Goal: Information Seeking & Learning: Check status

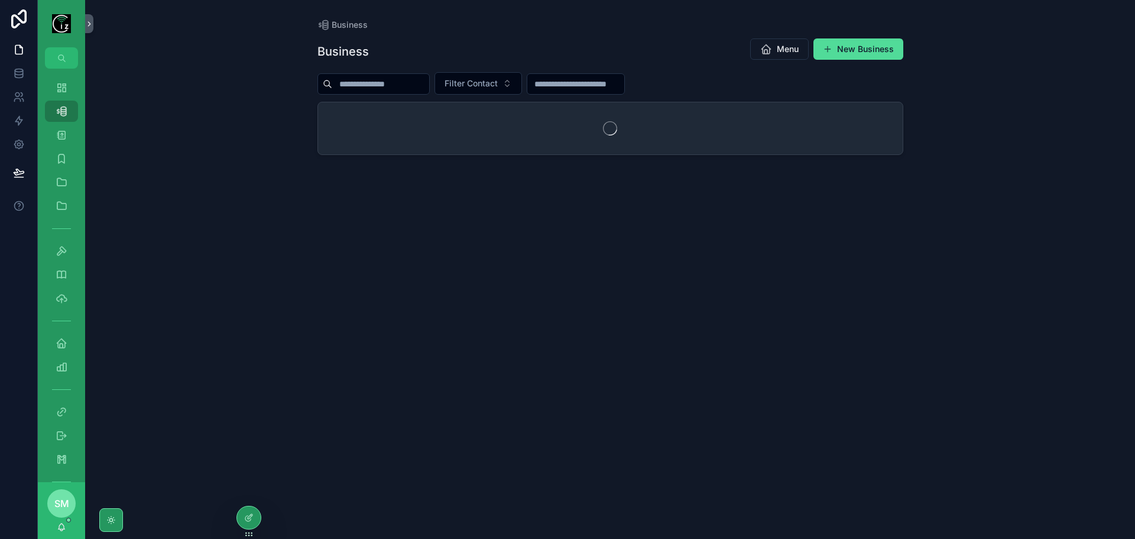
click at [383, 83] on input "scrollable content" at bounding box center [380, 84] width 97 height 17
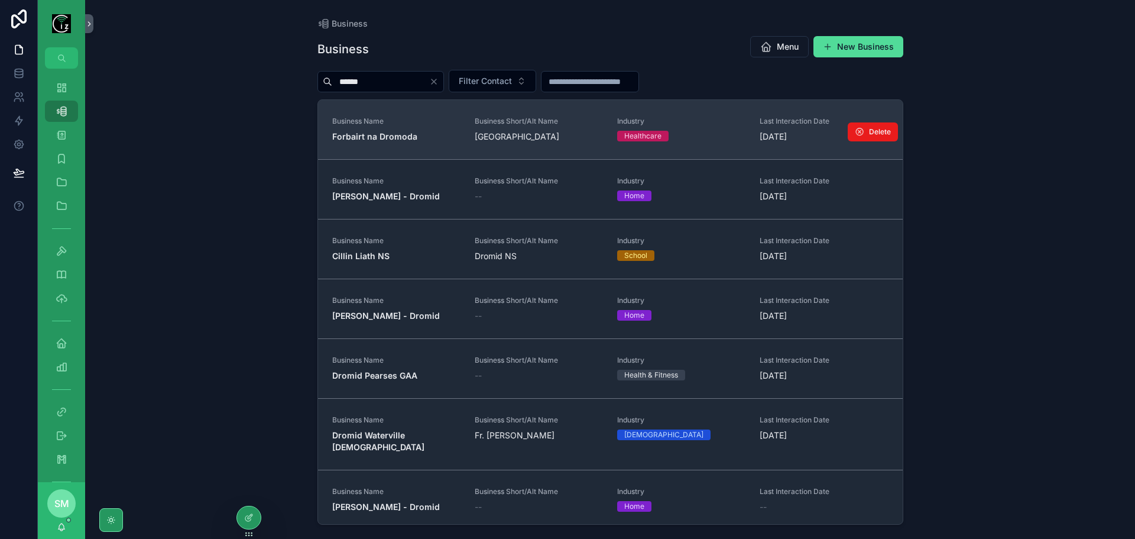
type input "******"
click at [412, 148] on link "Business Name Forbairt na Dromoda Business Short/Alt Name Dromid Centre Industr…" at bounding box center [610, 129] width 585 height 59
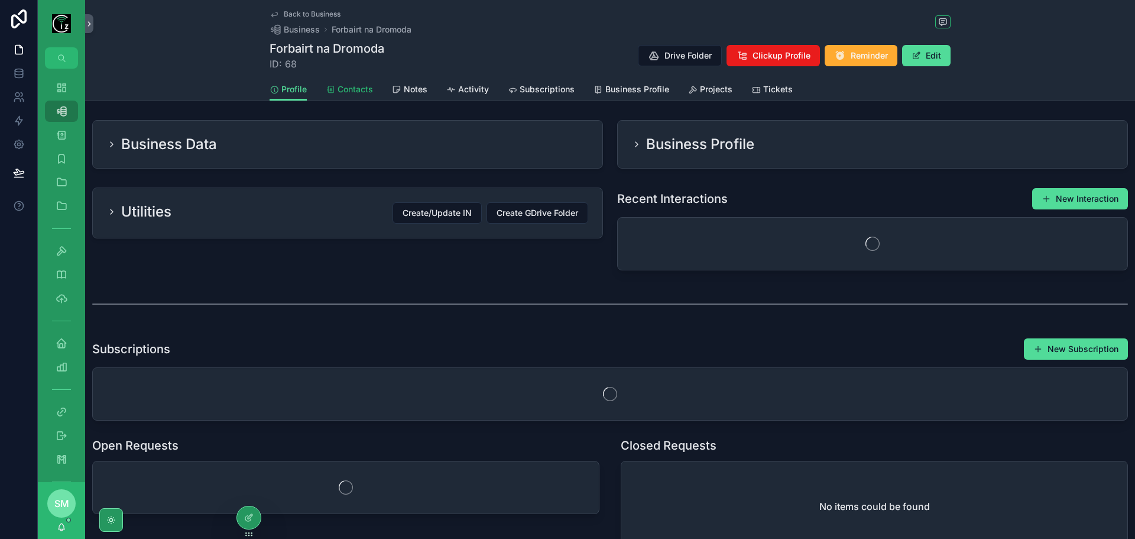
click at [354, 95] on link "Contacts" at bounding box center [349, 91] width 47 height 24
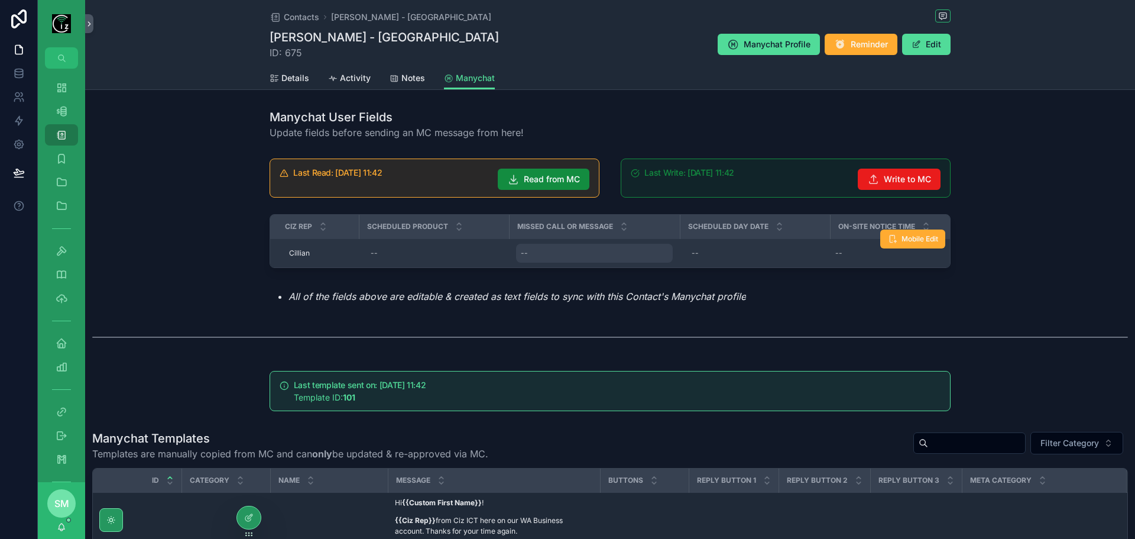
click at [543, 250] on div "--" at bounding box center [594, 253] width 157 height 19
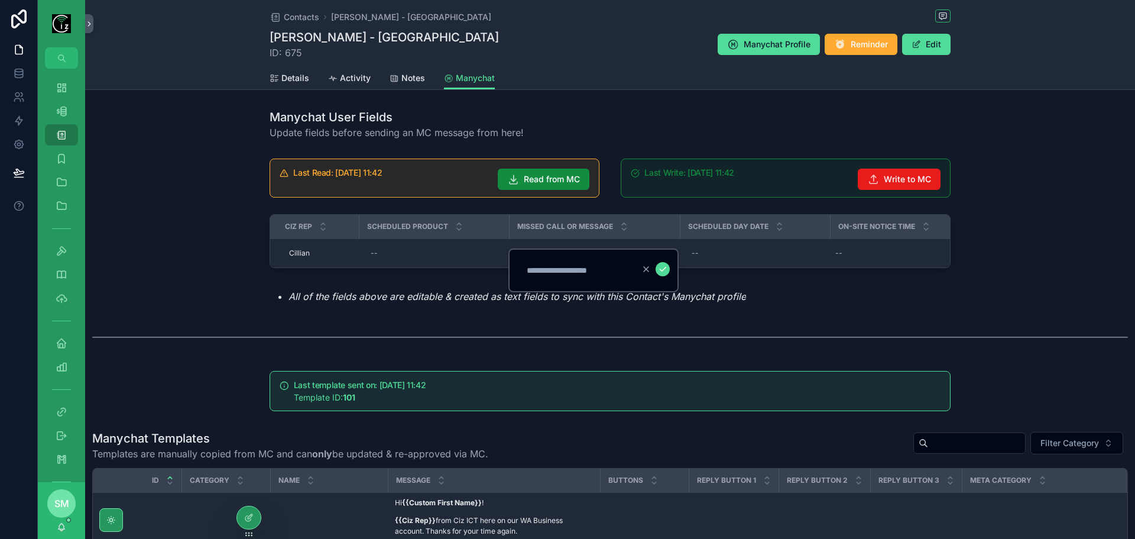
click at [1020, 225] on div "Last Read: 29/09/2025 11:42 Read from MC Last Write: 29/09/2025 11:42 Write to …" at bounding box center [610, 231] width 1050 height 154
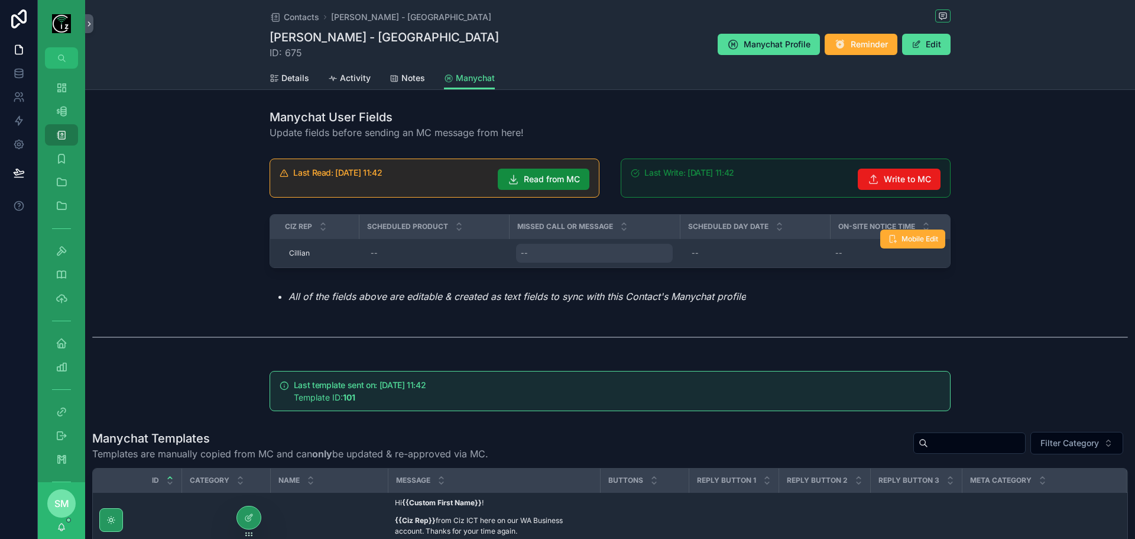
click at [568, 250] on div "--" at bounding box center [594, 253] width 157 height 19
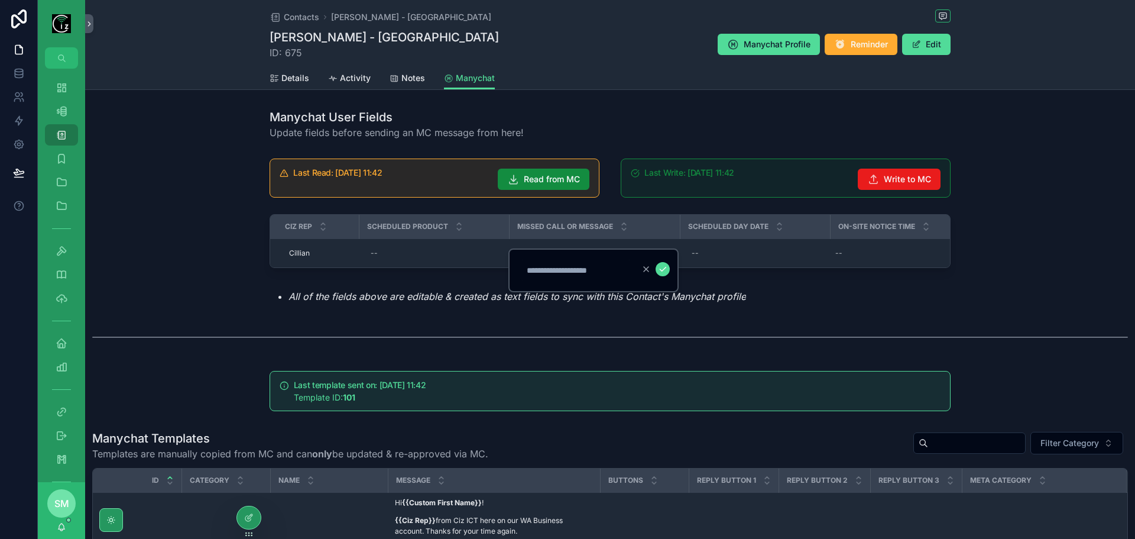
click at [1012, 231] on div "Last Read: 29/09/2025 11:42 Read from MC Last Write: 29/09/2025 11:42 Write to …" at bounding box center [610, 231] width 1050 height 154
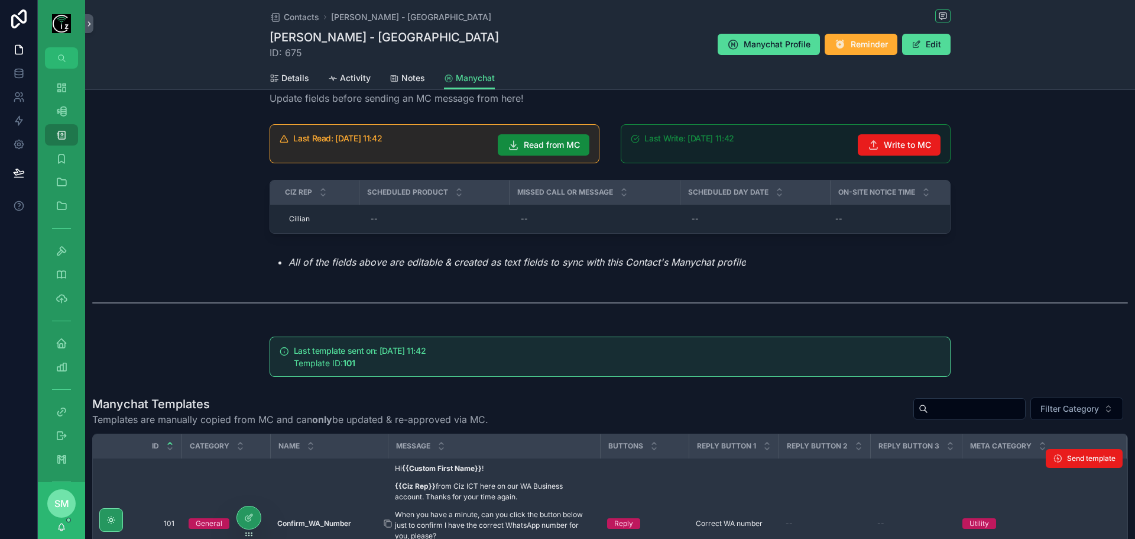
scroll to position [59, 0]
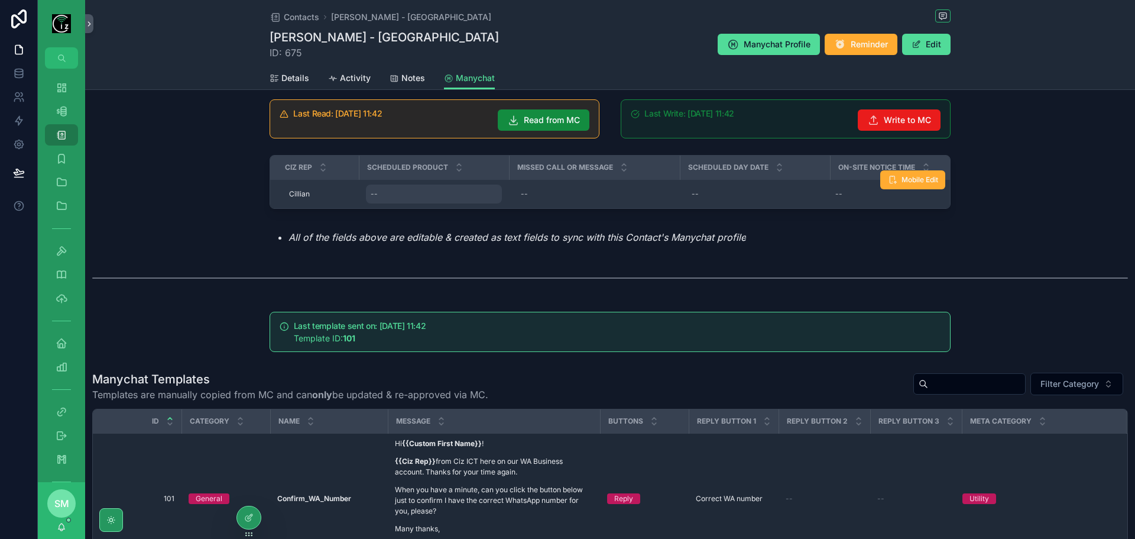
click at [414, 193] on div "--" at bounding box center [434, 193] width 136 height 19
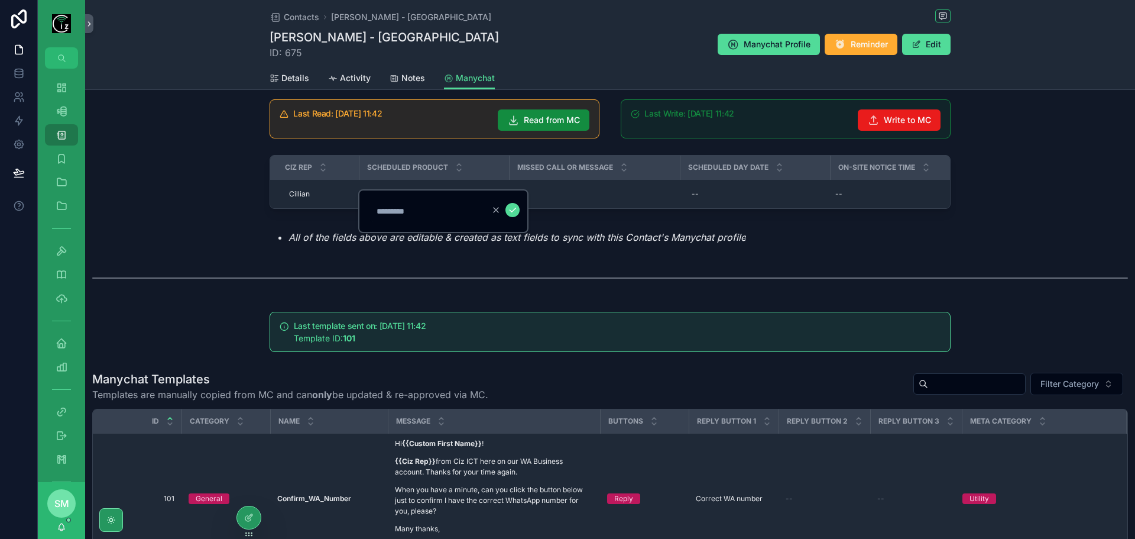
click at [983, 196] on div "Last Read: 29/09/2025 11:42 Read from MC Last Write: 29/09/2025 11:42 Write to …" at bounding box center [610, 172] width 1050 height 154
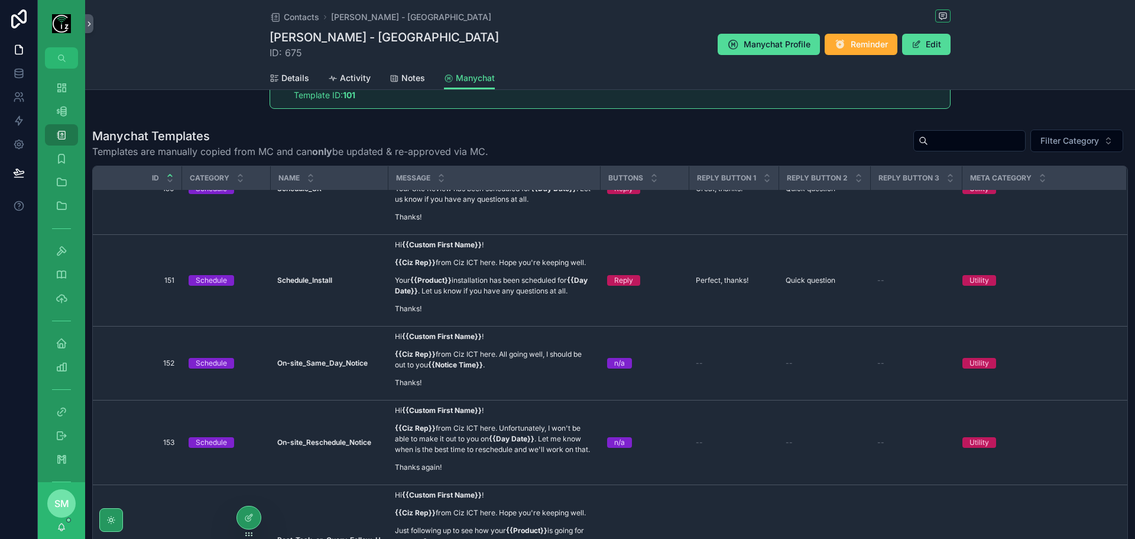
scroll to position [473, 0]
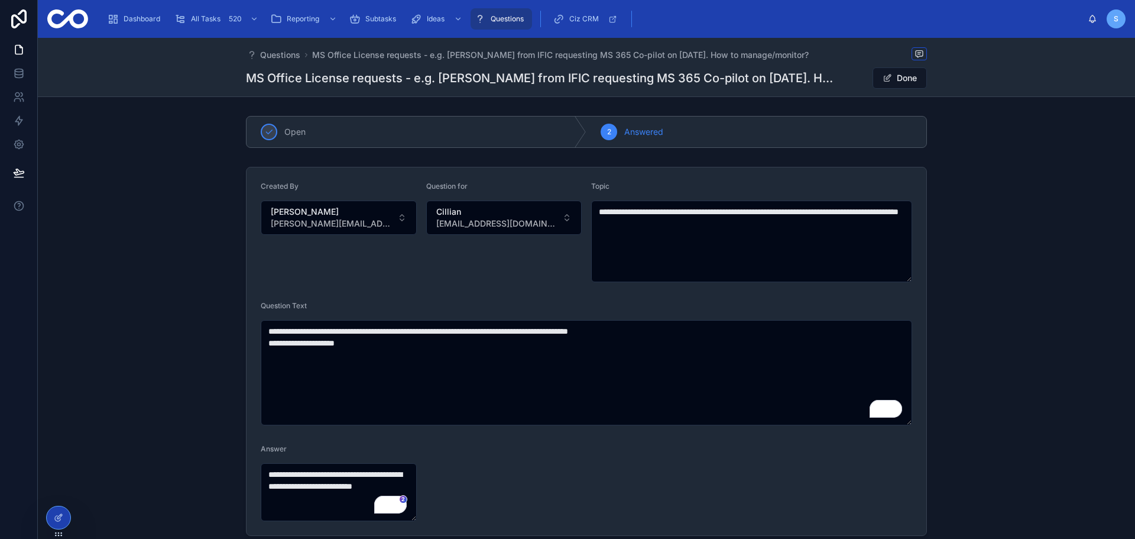
click at [912, 79] on button "Done" at bounding box center [900, 77] width 54 height 21
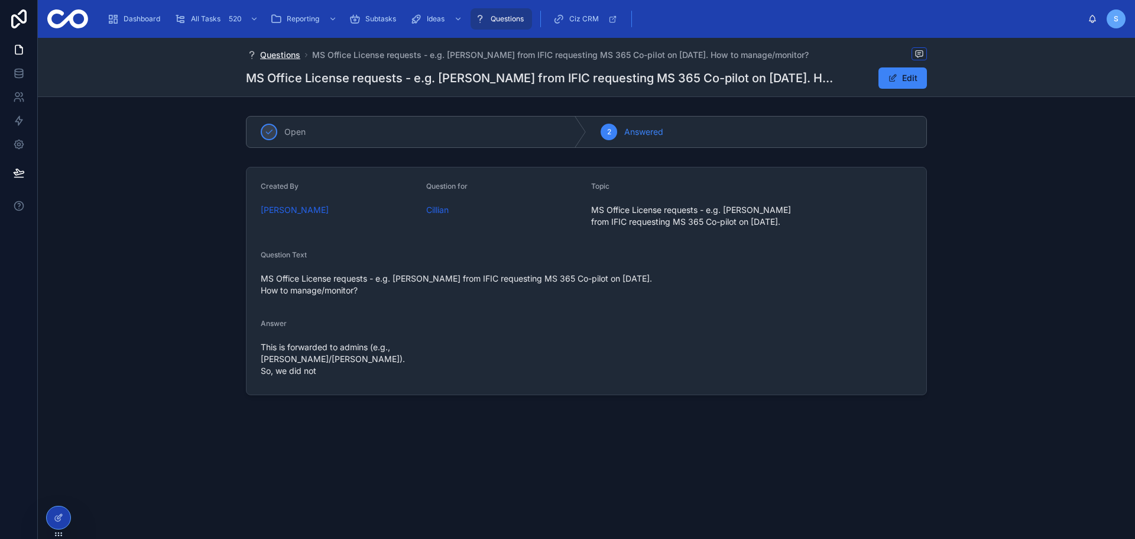
click at [280, 57] on span "Questions" at bounding box center [280, 55] width 40 height 12
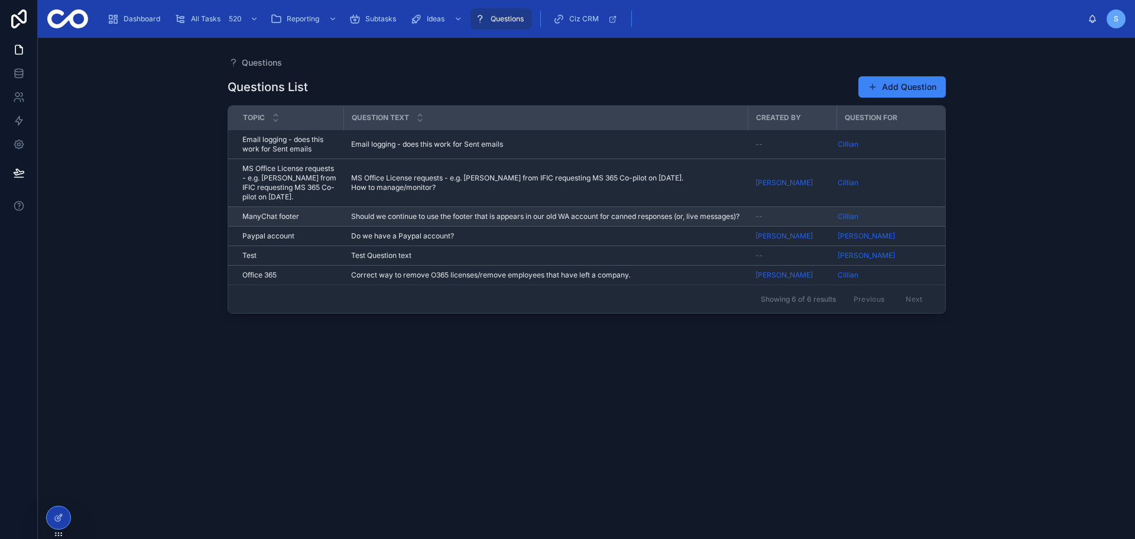
click at [536, 219] on span "Should we continue to use the footer that is appears in our old WA account for …" at bounding box center [545, 216] width 388 height 9
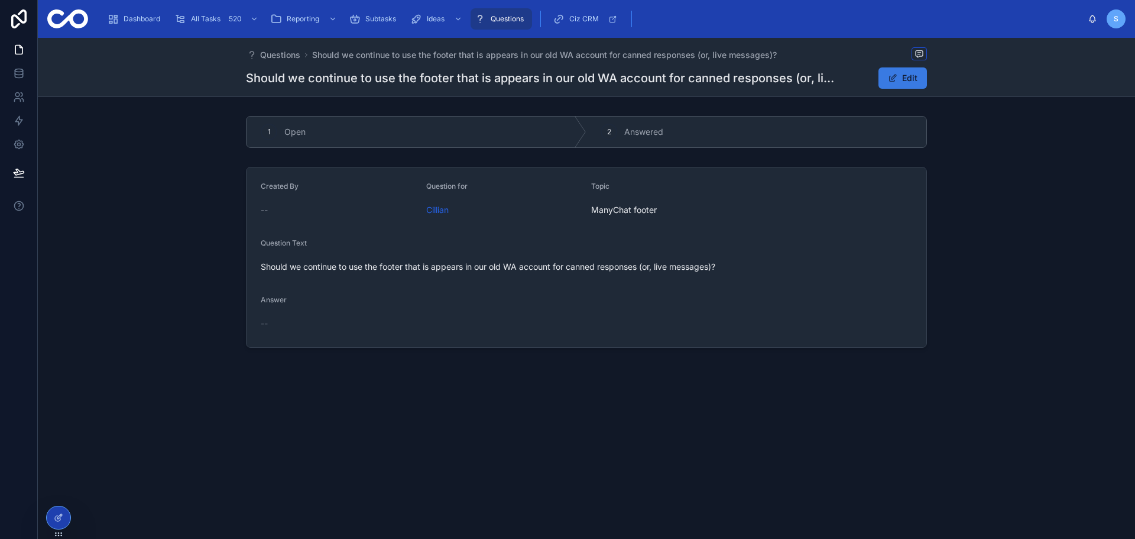
click at [916, 79] on button "Edit" at bounding box center [903, 77] width 48 height 21
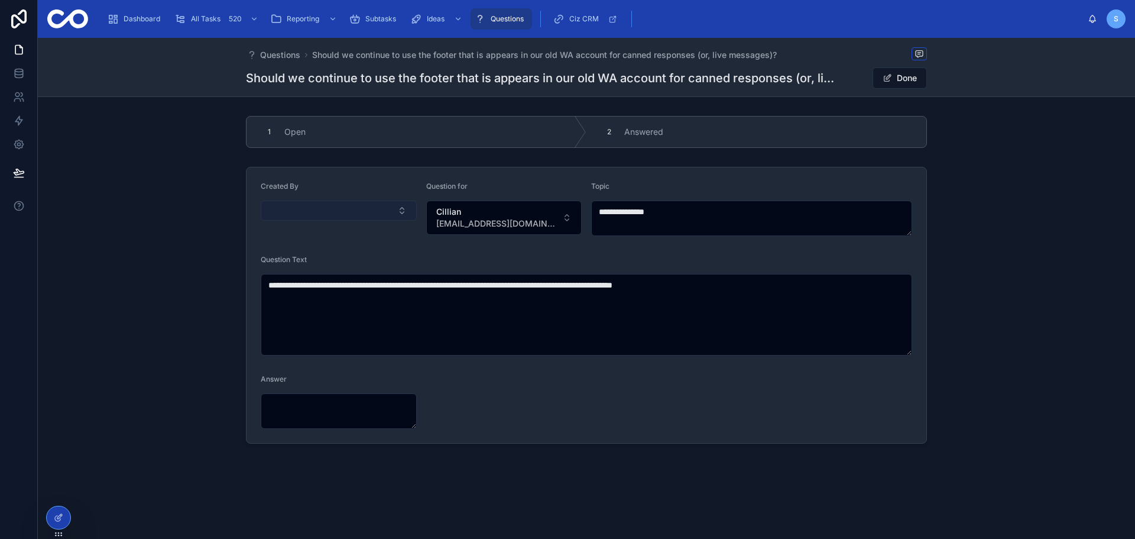
click at [357, 209] on button "Select Button" at bounding box center [339, 210] width 156 height 20
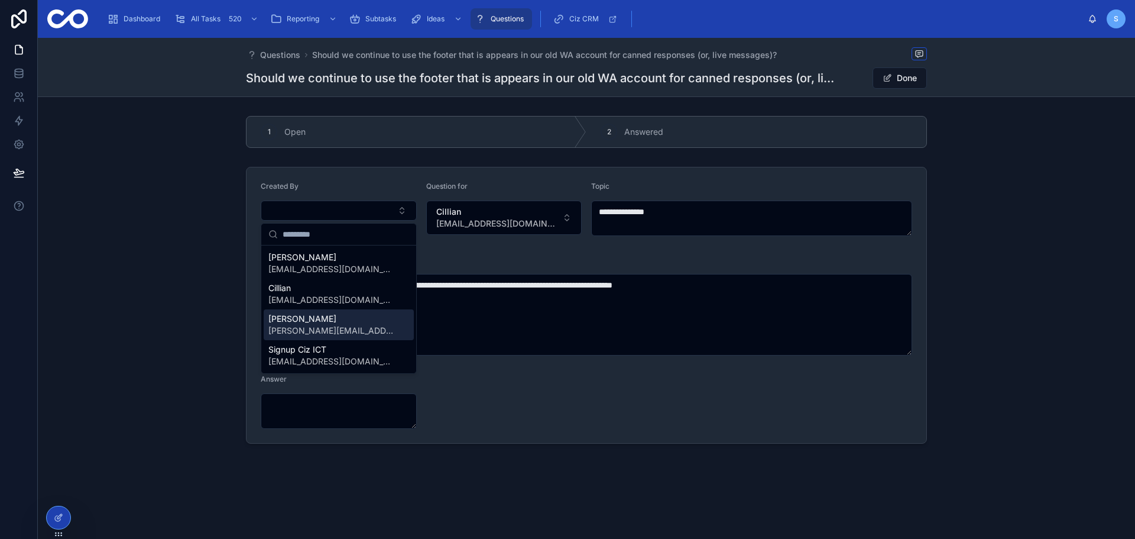
click at [359, 328] on div "Simon simon@cizict.com" at bounding box center [339, 324] width 150 height 31
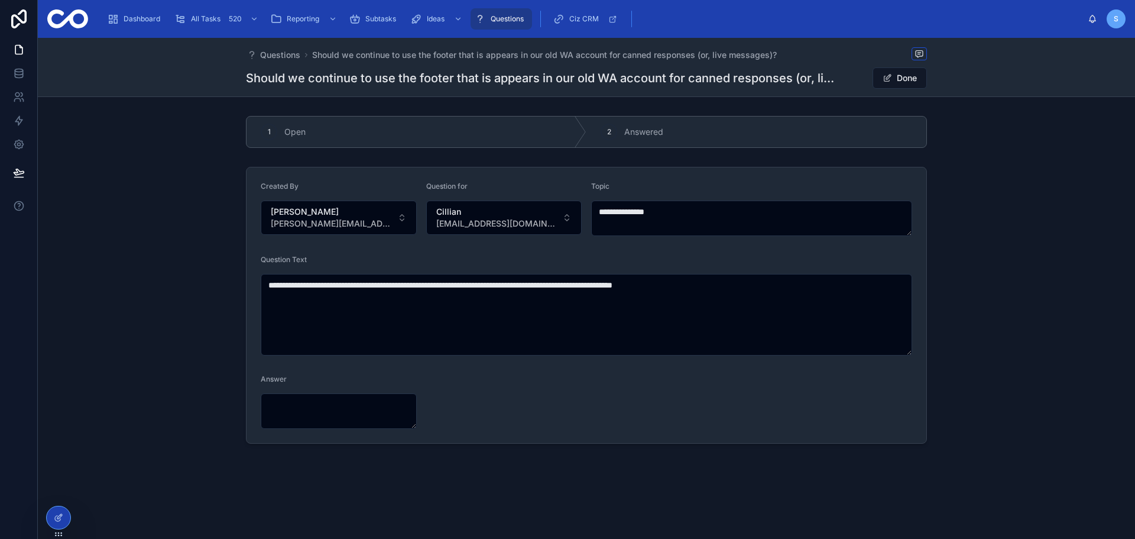
click at [514, 15] on span "Questions" at bounding box center [507, 18] width 33 height 9
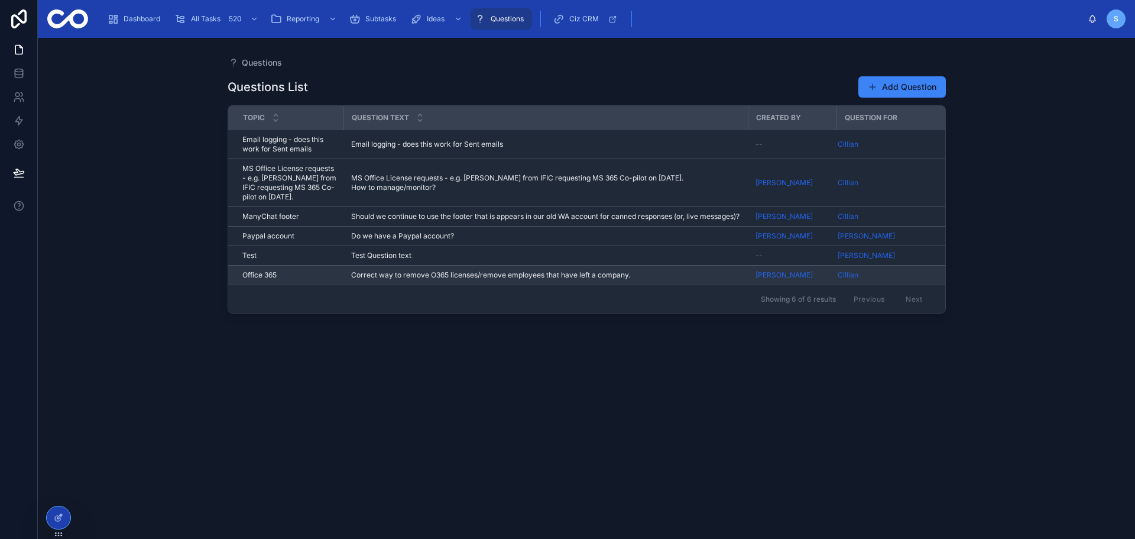
click at [419, 280] on span "Correct way to remove O365 licenses/remove employees that have left a company." at bounding box center [490, 274] width 279 height 9
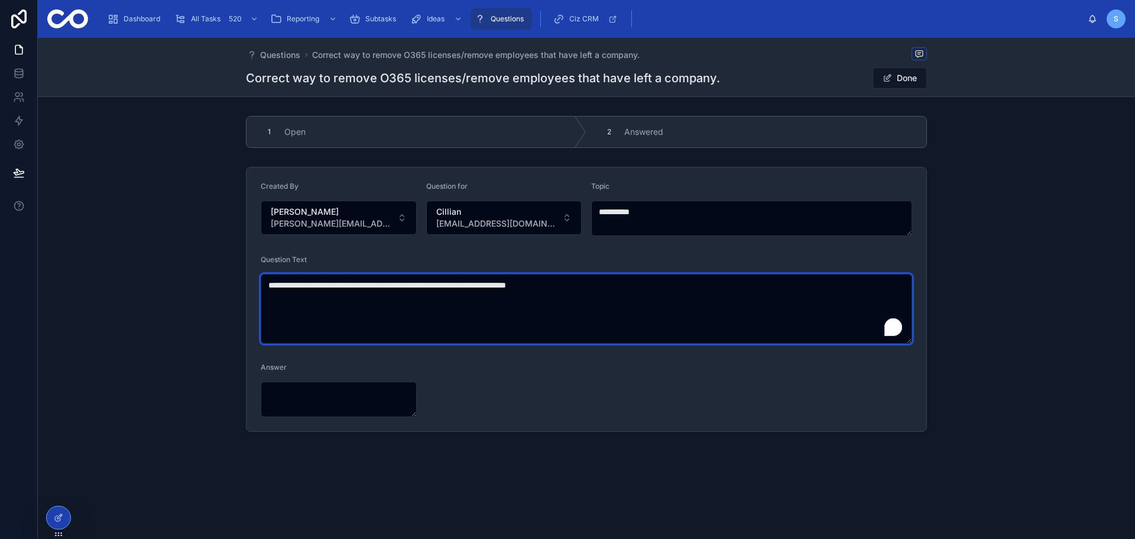
drag, startPoint x: 594, startPoint y: 288, endPoint x: 239, endPoint y: 279, distance: 355.5
click at [239, 279] on div "**********" at bounding box center [586, 299] width 1097 height 274
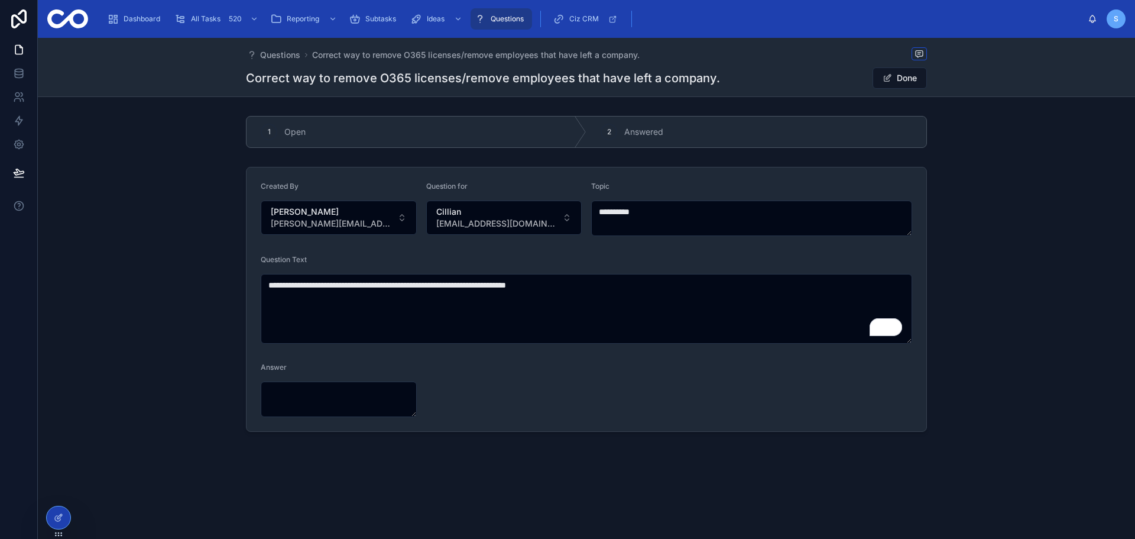
click at [212, 274] on div "**********" at bounding box center [586, 299] width 1097 height 274
click at [503, 20] on span "Questions" at bounding box center [507, 18] width 33 height 9
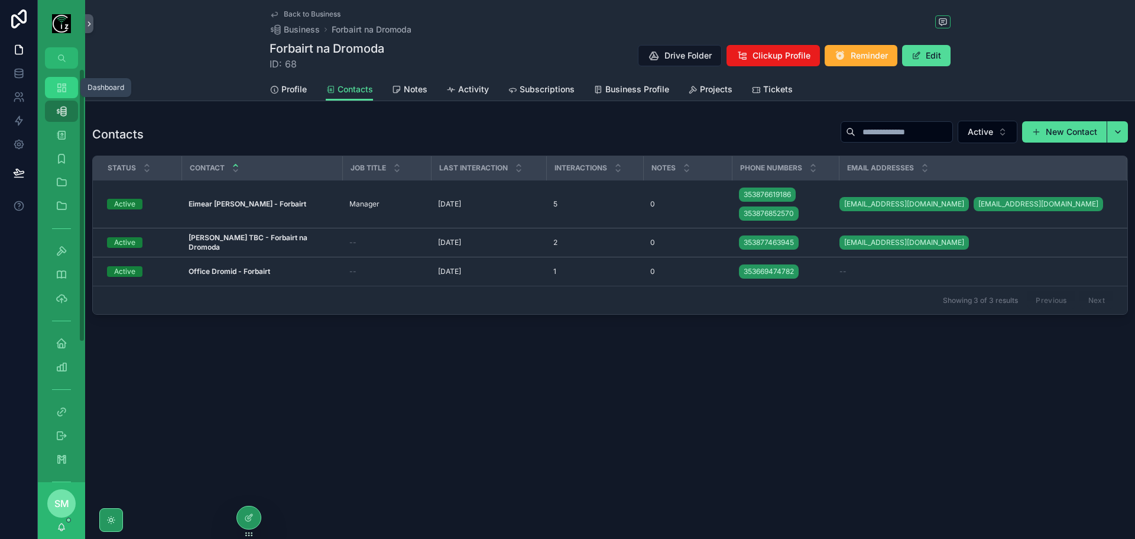
click at [54, 86] on div "Dashboard" at bounding box center [61, 87] width 19 height 19
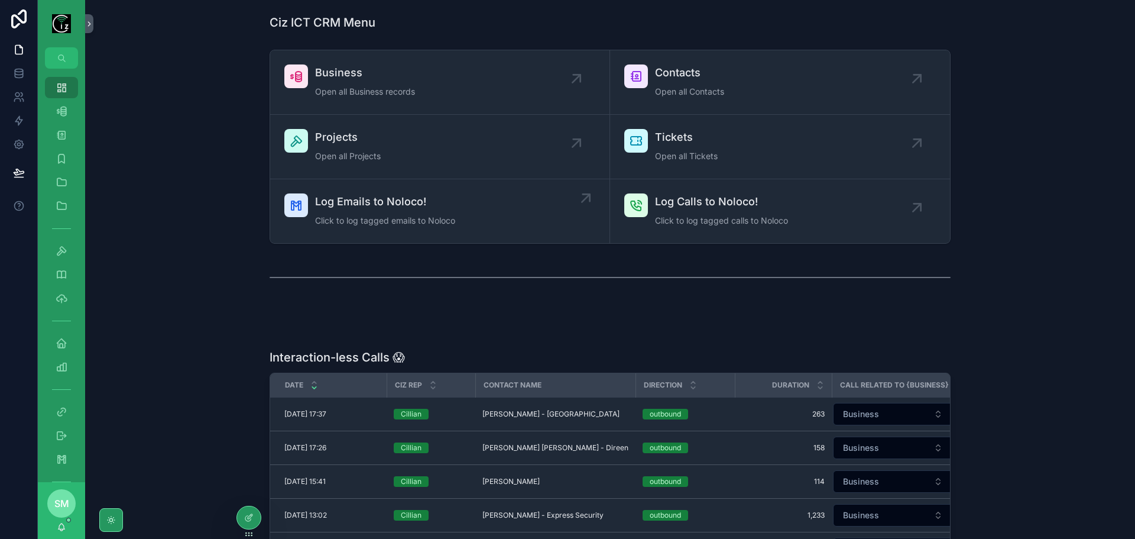
click at [407, 226] on div "Log Emails to Noloco! Click to log tagged emails to Noloco" at bounding box center [385, 210] width 140 height 35
click at [351, 86] on span "Open all Business records" at bounding box center [365, 92] width 100 height 12
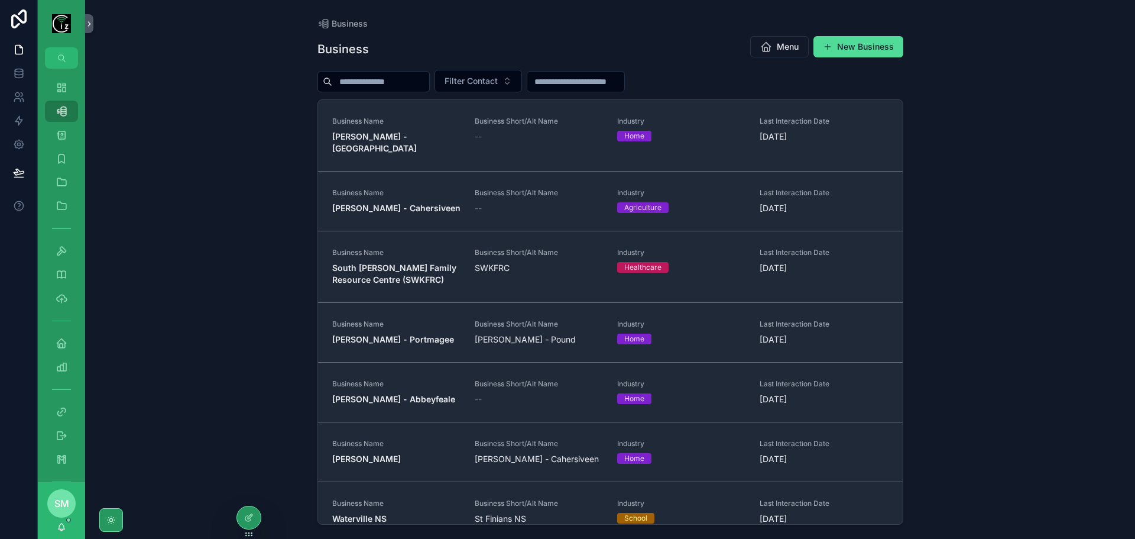
click at [351, 86] on input "scrollable content" at bounding box center [380, 81] width 97 height 17
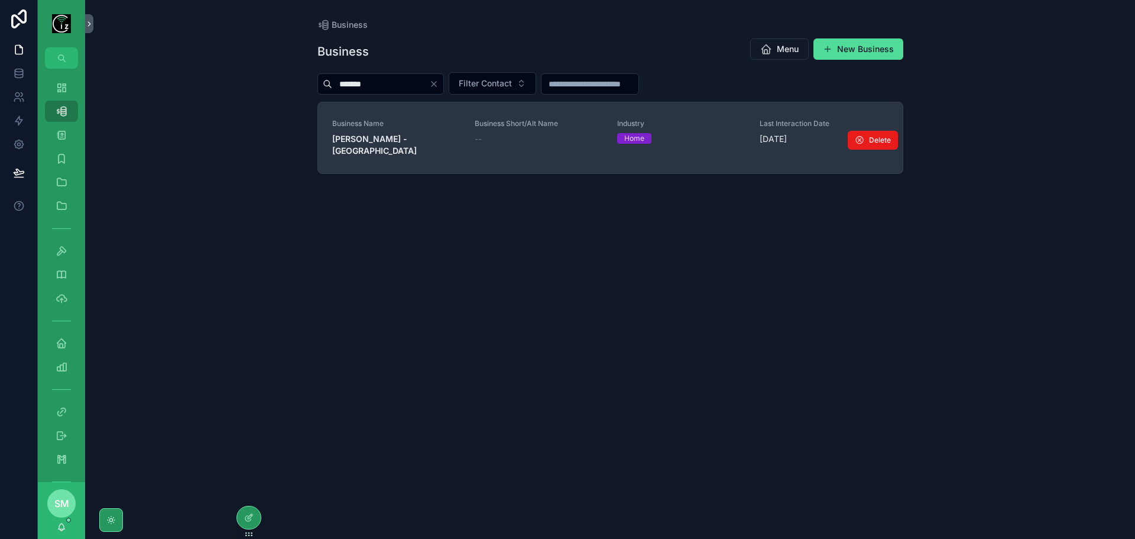
type input "*******"
click at [380, 135] on strong "Paula Huggard - Waterville" at bounding box center [374, 145] width 85 height 22
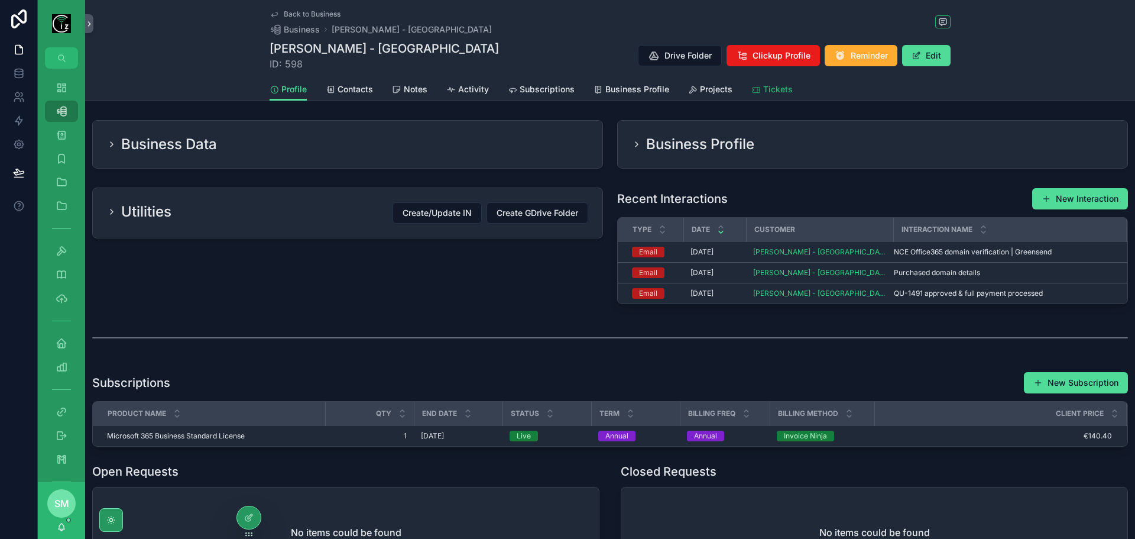
click at [770, 90] on span "Tickets" at bounding box center [778, 89] width 30 height 12
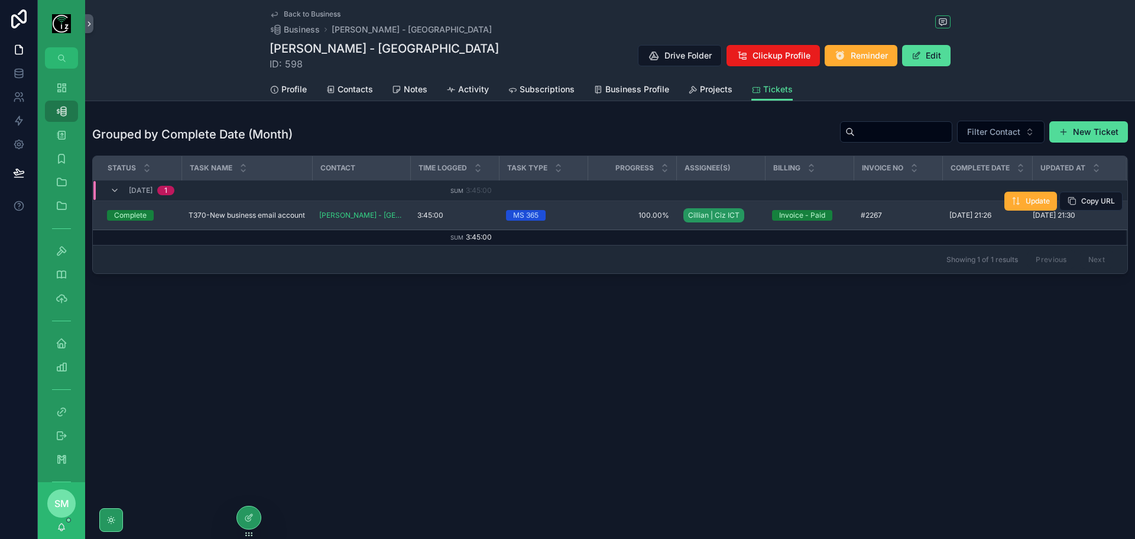
click at [231, 213] on span "T370-New business email account" at bounding box center [247, 214] width 116 height 9
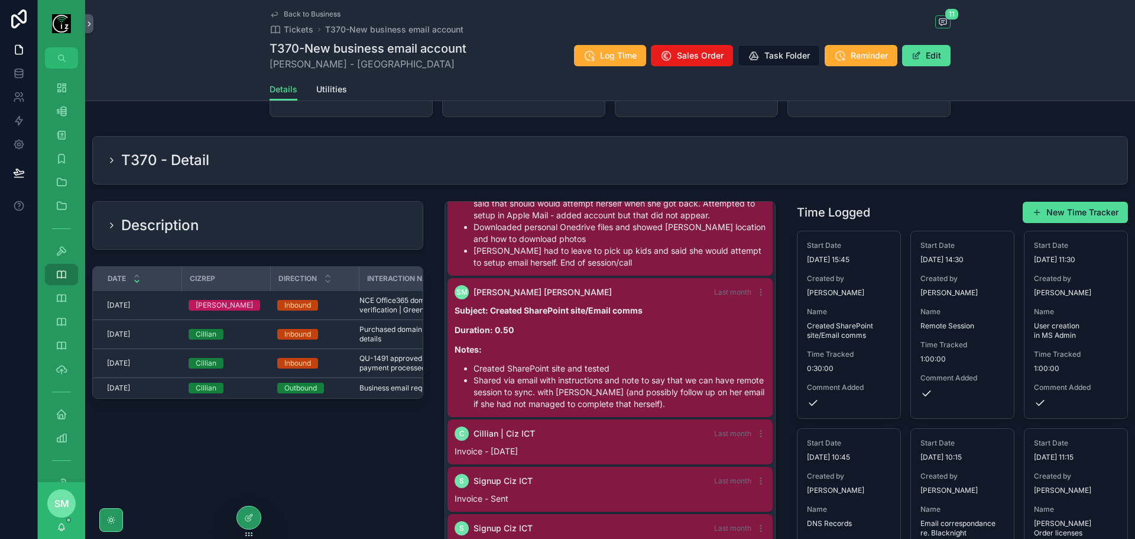
scroll to position [121, 0]
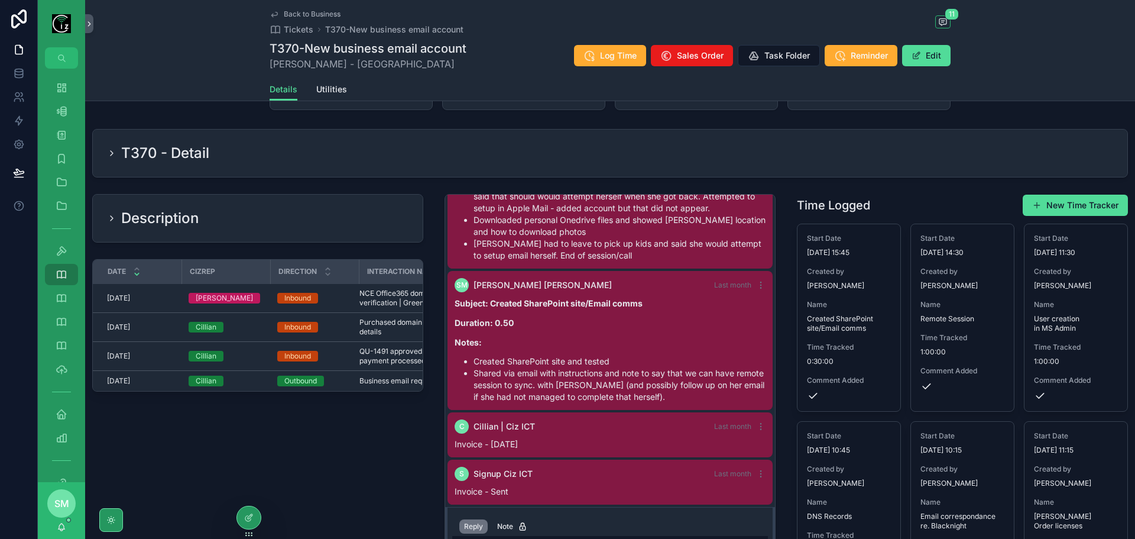
click at [264, 210] on div "Description" at bounding box center [258, 218] width 302 height 19
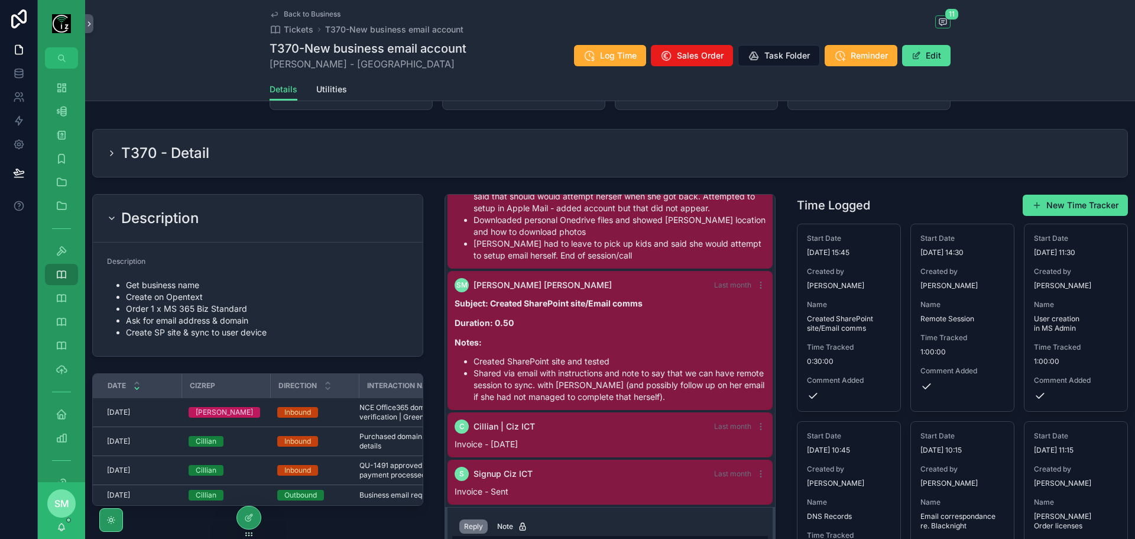
click at [324, 167] on div "T370 - Detail" at bounding box center [610, 152] width 1035 height 47
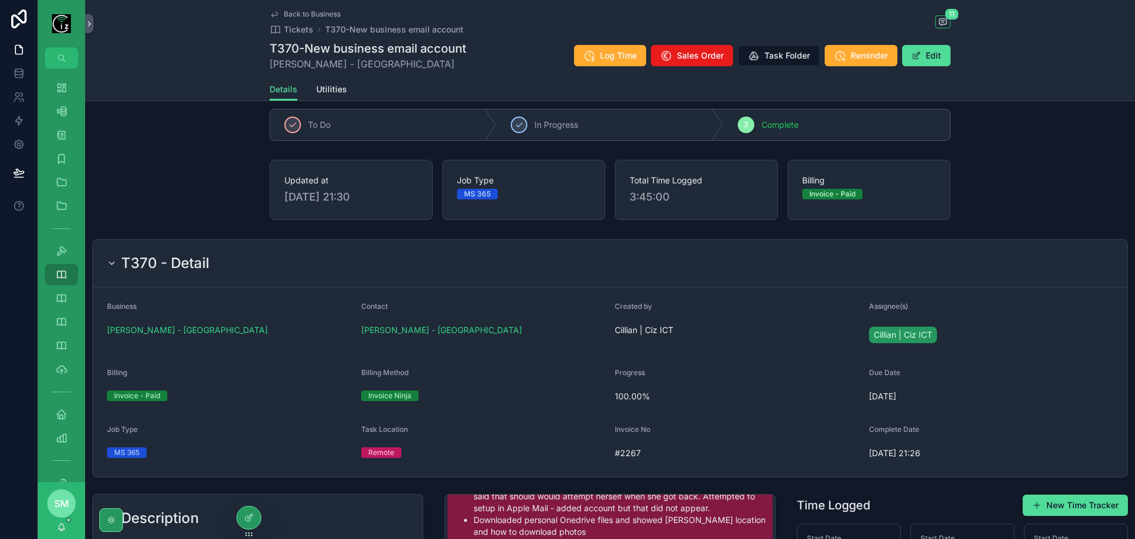
scroll to position [3, 0]
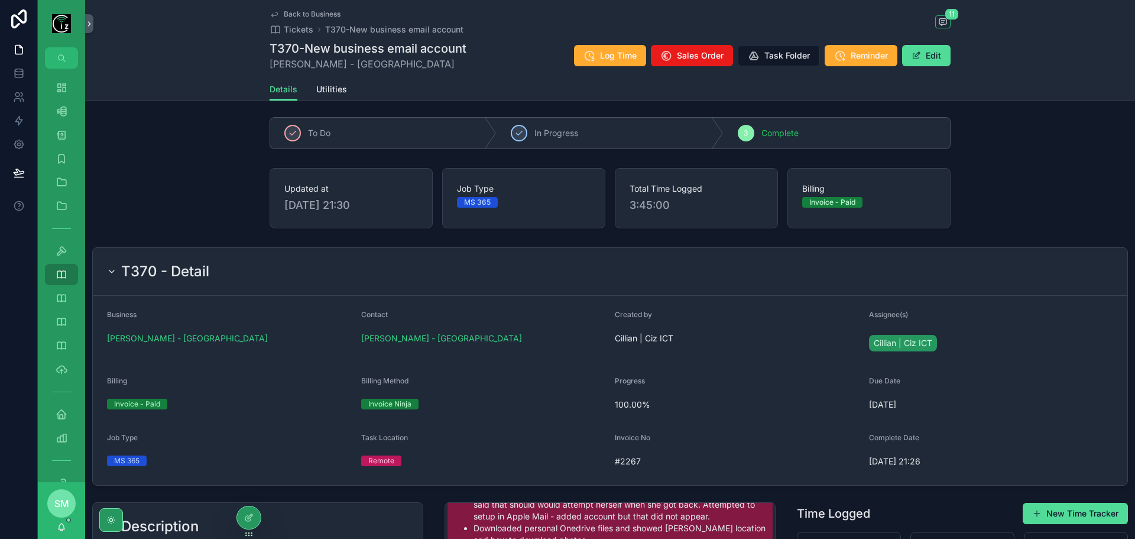
click at [409, 249] on div "T370 - Detail" at bounding box center [610, 272] width 1035 height 48
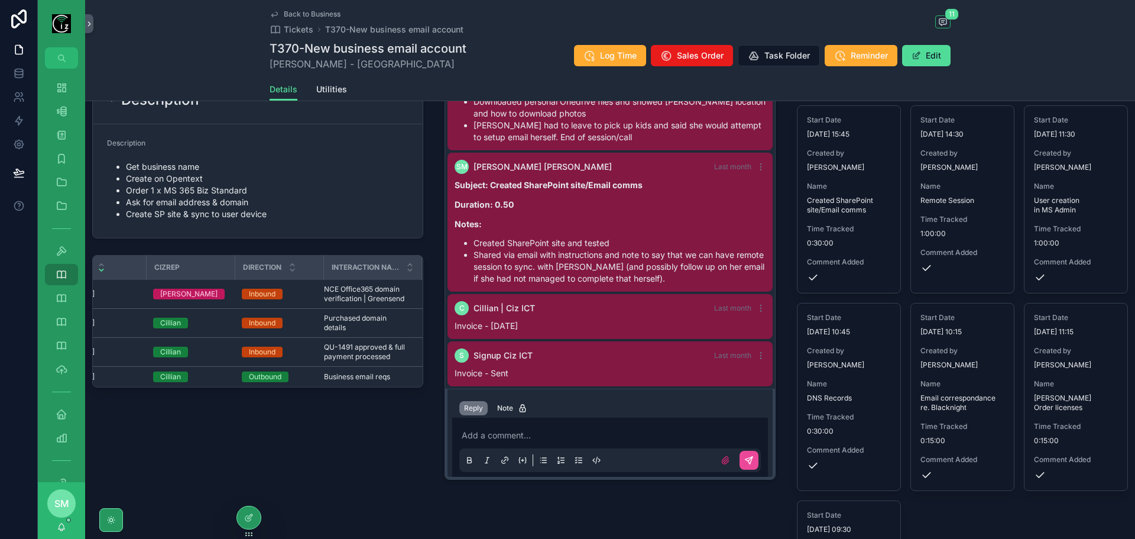
scroll to position [0, 0]
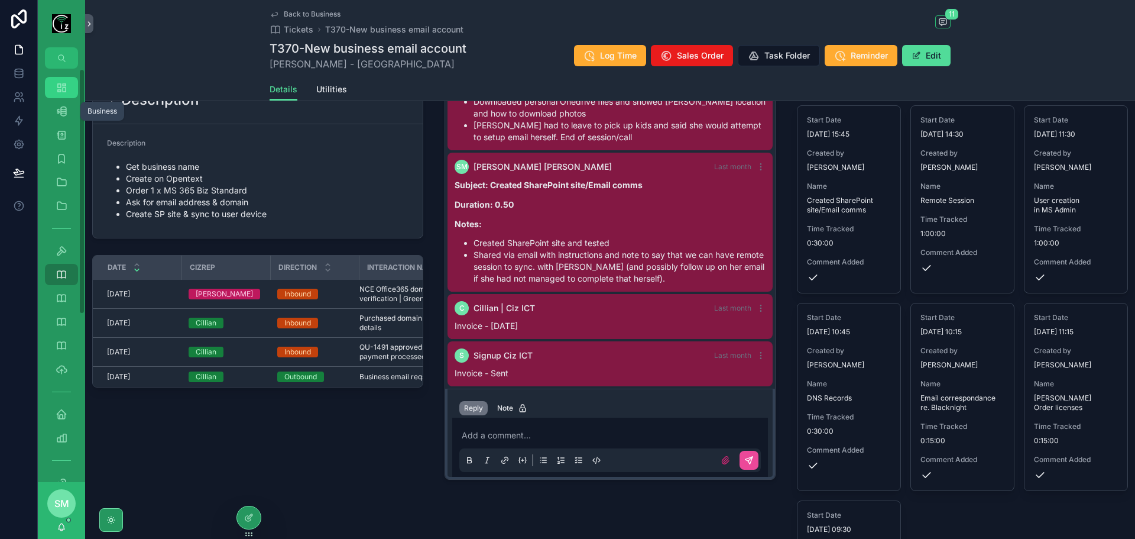
click at [68, 96] on div "Dashboard" at bounding box center [61, 87] width 19 height 19
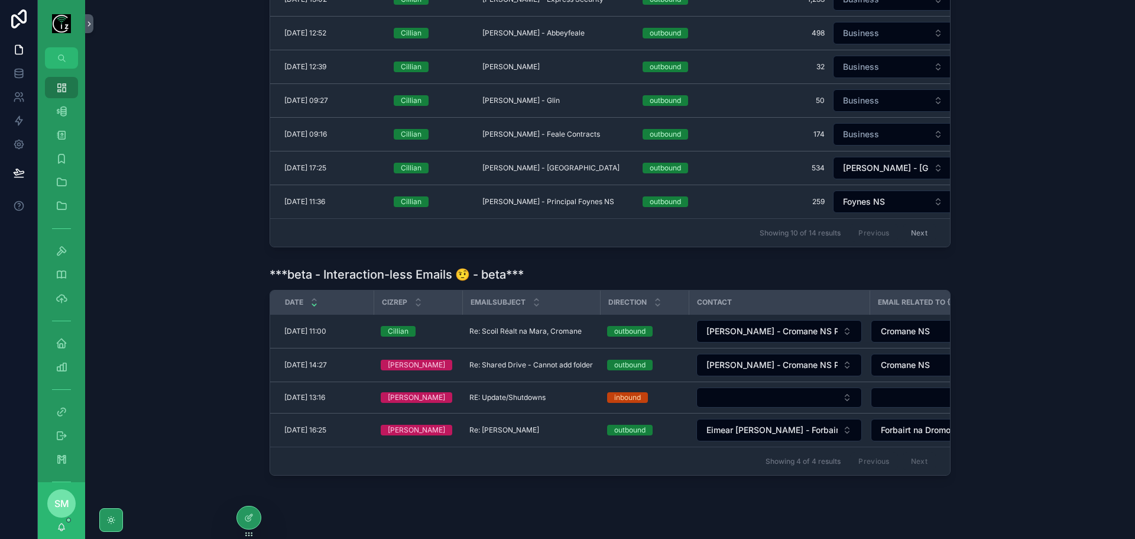
scroll to position [535, 0]
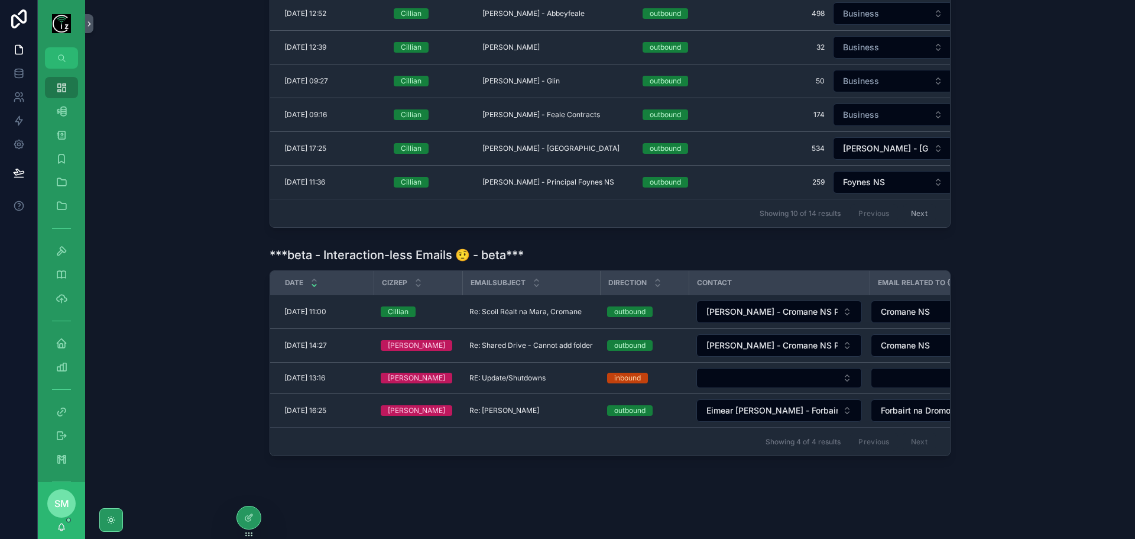
click at [221, 287] on div "***beta - Interaction-less Emails 🤨 - beta*** Date CizRep EmailSubject Directio…" at bounding box center [610, 351] width 1031 height 219
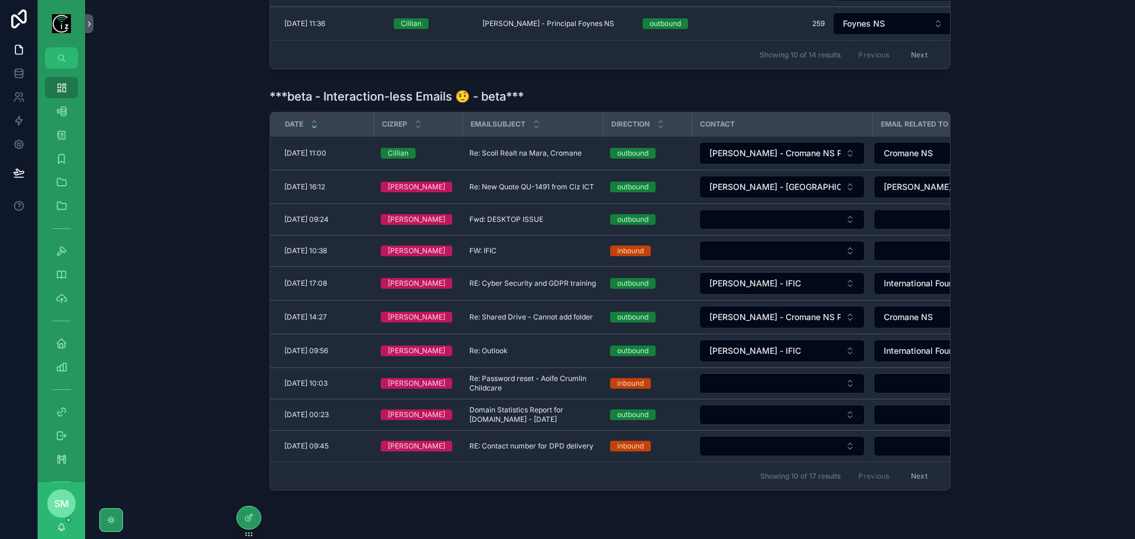
scroll to position [763, 0]
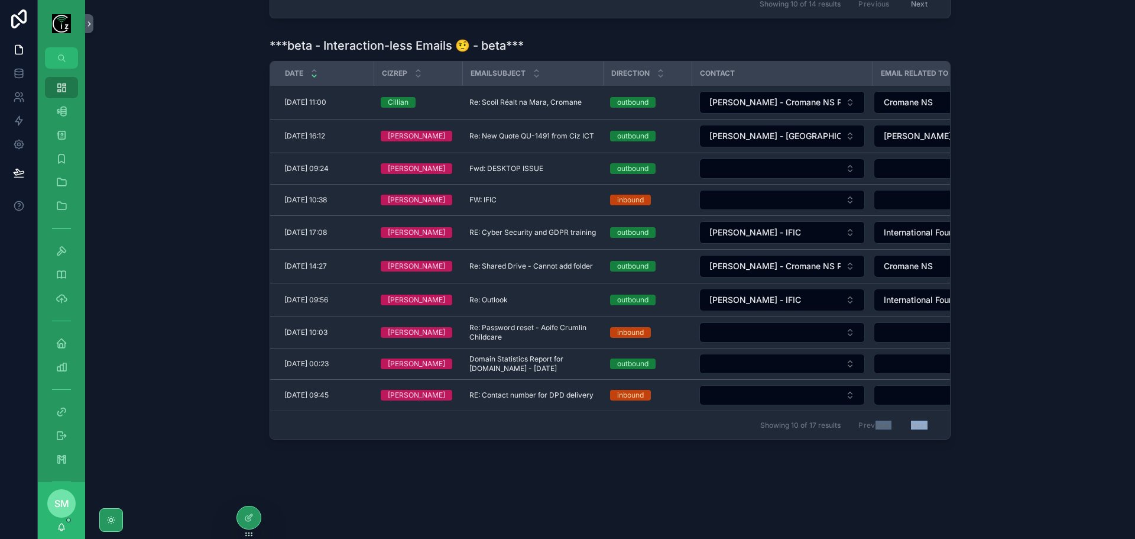
drag, startPoint x: 870, startPoint y: 432, endPoint x: 929, endPoint y: 432, distance: 58.5
click at [929, 432] on div "Showing 10 of 17 results Previous Next" at bounding box center [610, 424] width 680 height 28
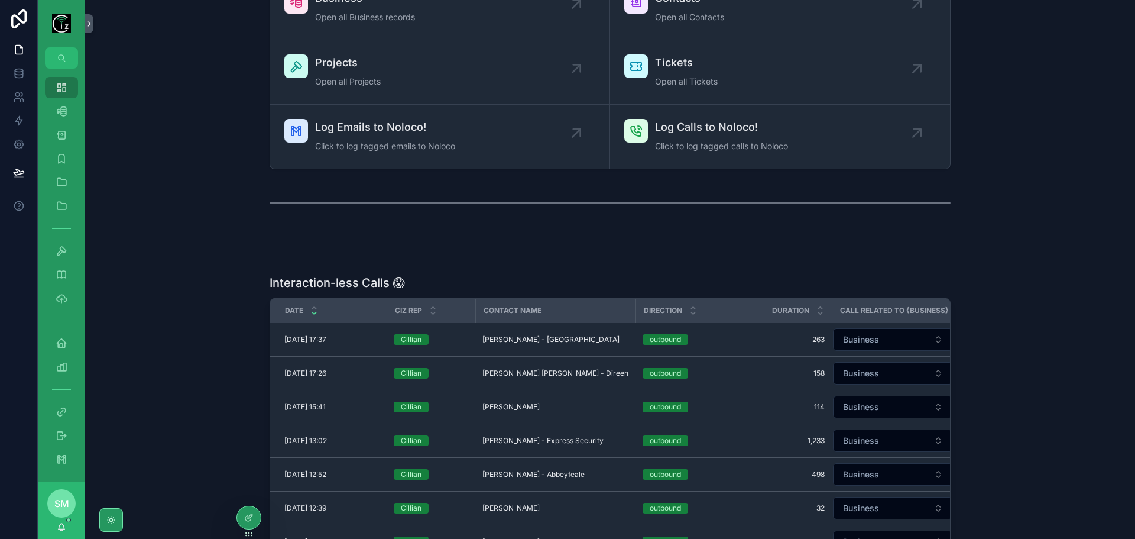
scroll to position [0, 0]
